Goal: Task Accomplishment & Management: Manage account settings

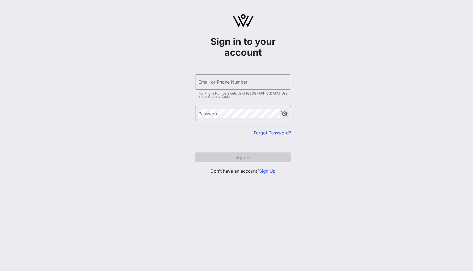
click at [239, 155] on form "​ Email or Phone Number For Phone Numbers outside of [GEOGRAPHIC_DATA]: Use + a…" at bounding box center [243, 118] width 96 height 99
click at [226, 78] on div "Email or Phone Number" at bounding box center [242, 81] width 89 height 15
type input "[EMAIL_ADDRESS][DOMAIN_NAME]"
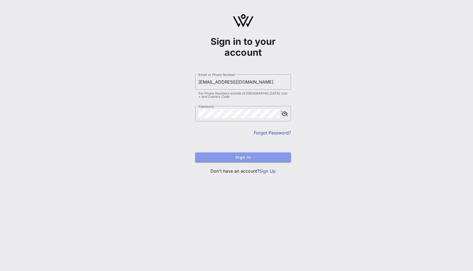
click at [245, 159] on span "Sign In" at bounding box center [243, 157] width 87 height 5
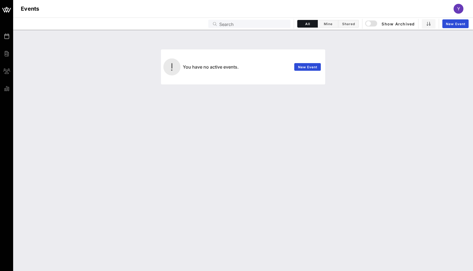
click at [456, 12] on div "Y" at bounding box center [458, 9] width 10 height 10
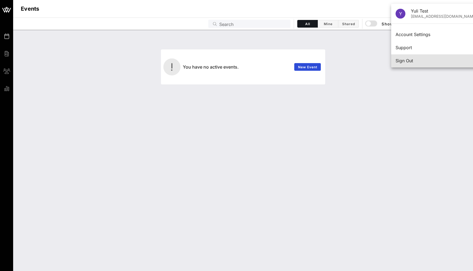
click at [412, 62] on div "Sign Out" at bounding box center [435, 60] width 81 height 5
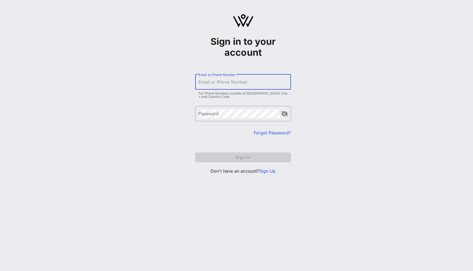
click at [219, 81] on input "Email or Phone Number" at bounding box center [242, 82] width 89 height 9
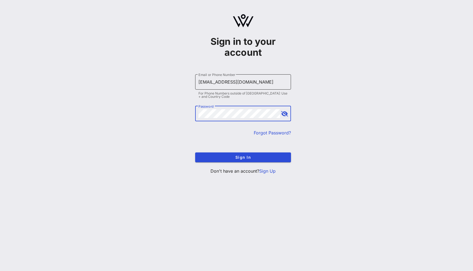
click at [211, 82] on input "[EMAIL_ADDRESS][DOMAIN_NAME]" at bounding box center [242, 82] width 89 height 9
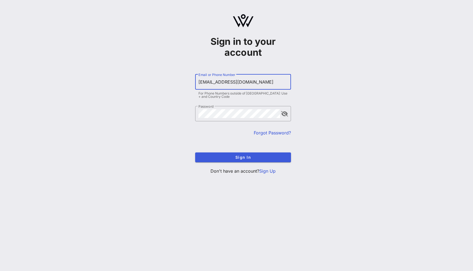
type input "[EMAIL_ADDRESS][DOMAIN_NAME]"
click at [243, 160] on span "Sign In" at bounding box center [243, 157] width 87 height 5
